Goal: Task Accomplishment & Management: Use online tool/utility

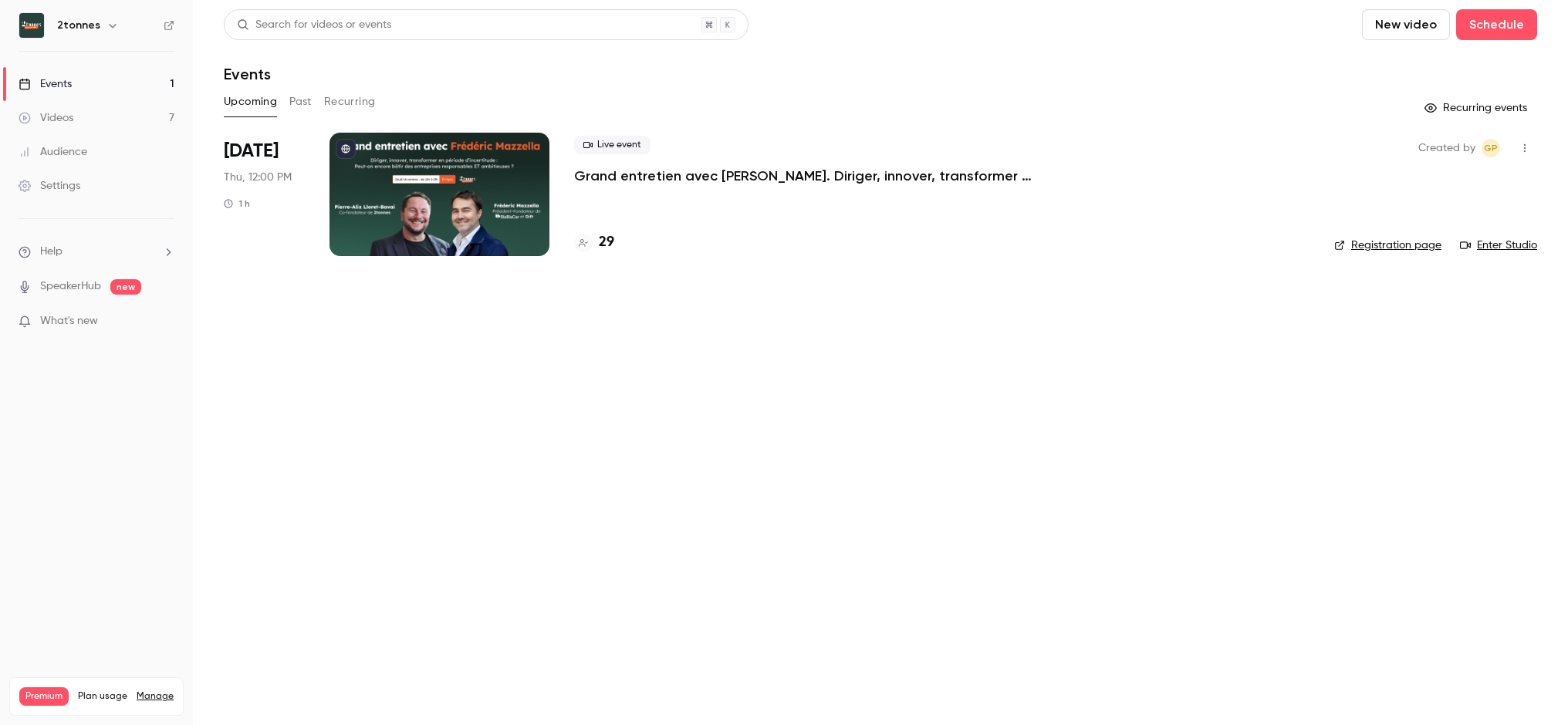
click at [603, 177] on p "Grand entretien avec [PERSON_NAME]. Diriger, innover, transformer en période d’…" at bounding box center [805, 176] width 463 height 19
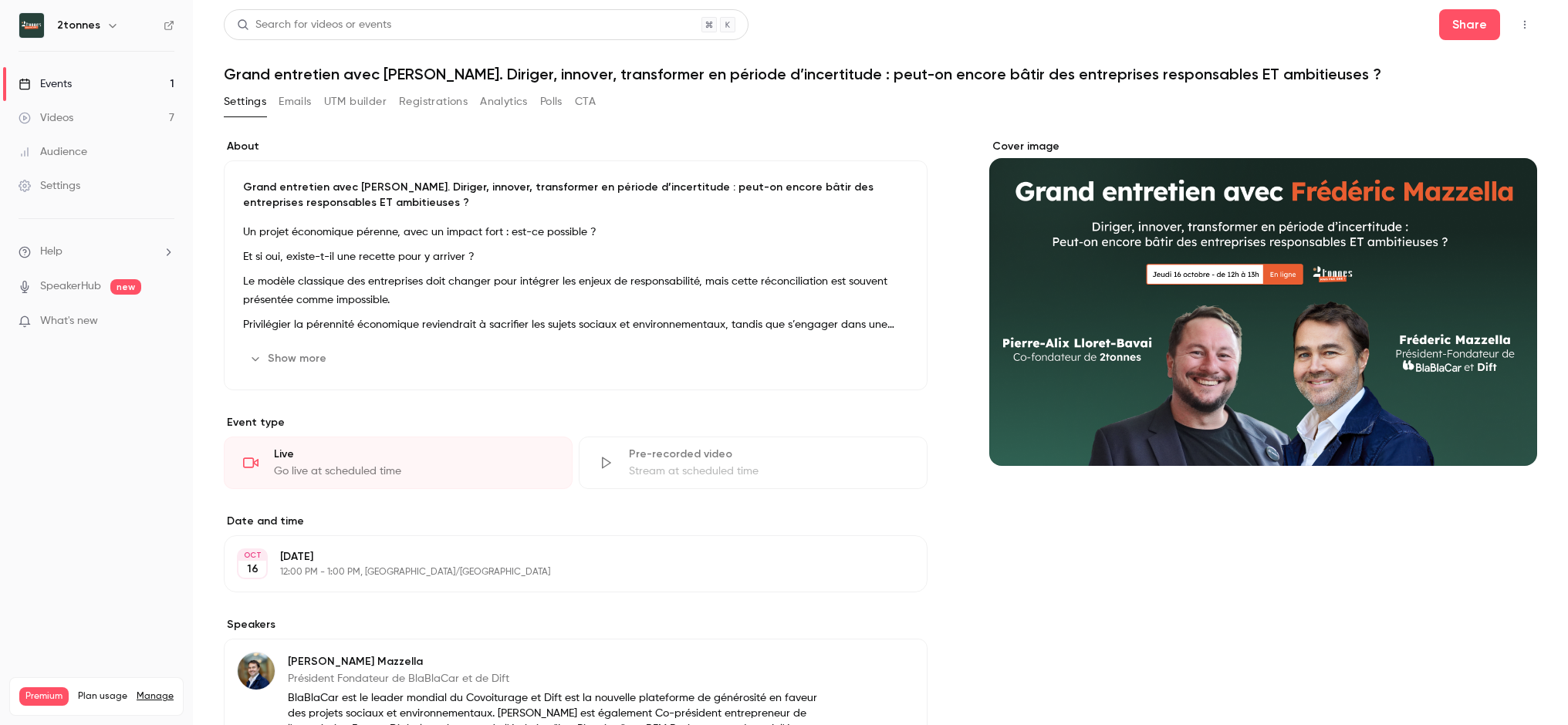
click at [368, 104] on button "UTM builder" at bounding box center [356, 102] width 62 height 25
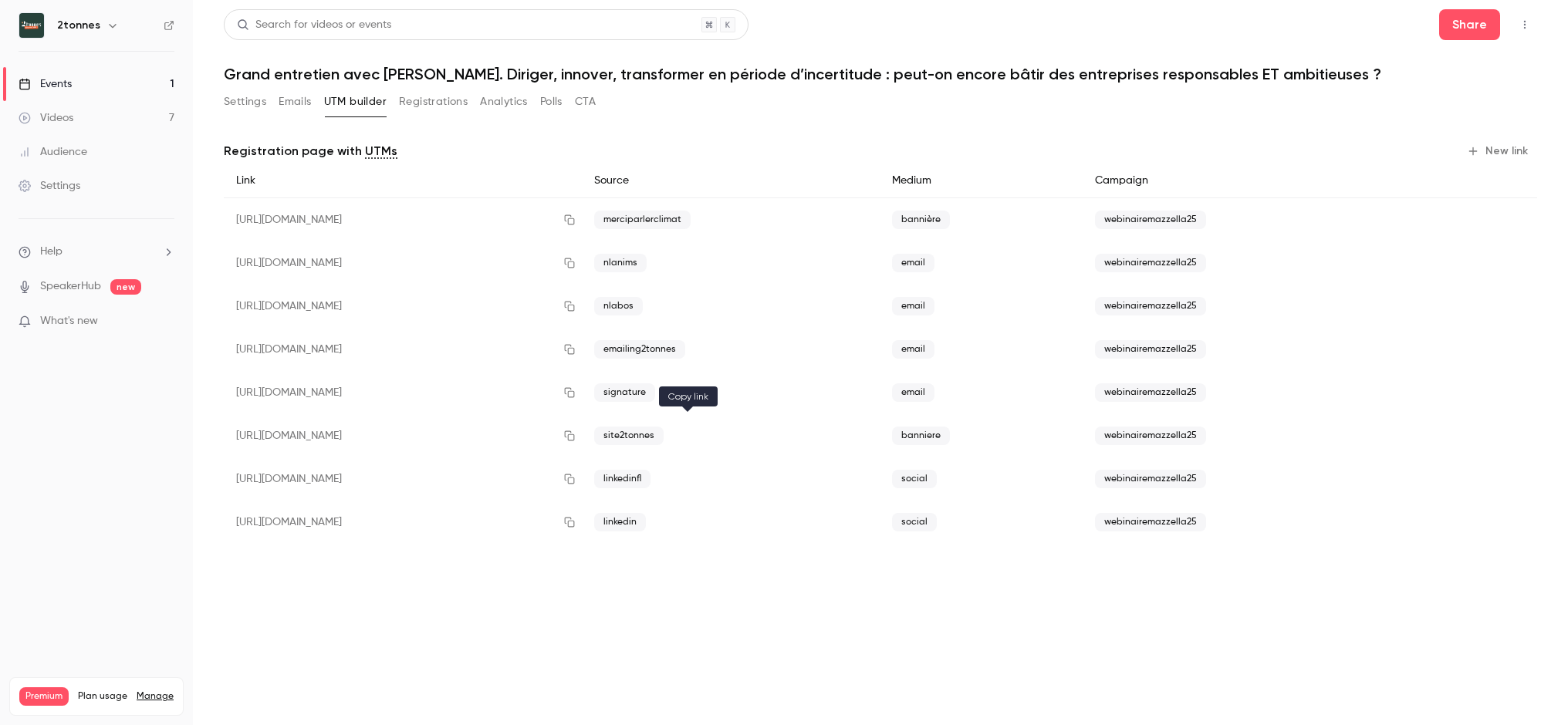
click at [582, 437] on button "button" at bounding box center [570, 436] width 25 height 25
click at [575, 352] on icon "button" at bounding box center [569, 349] width 12 height 11
